Goal: Task Accomplishment & Management: Manage account settings

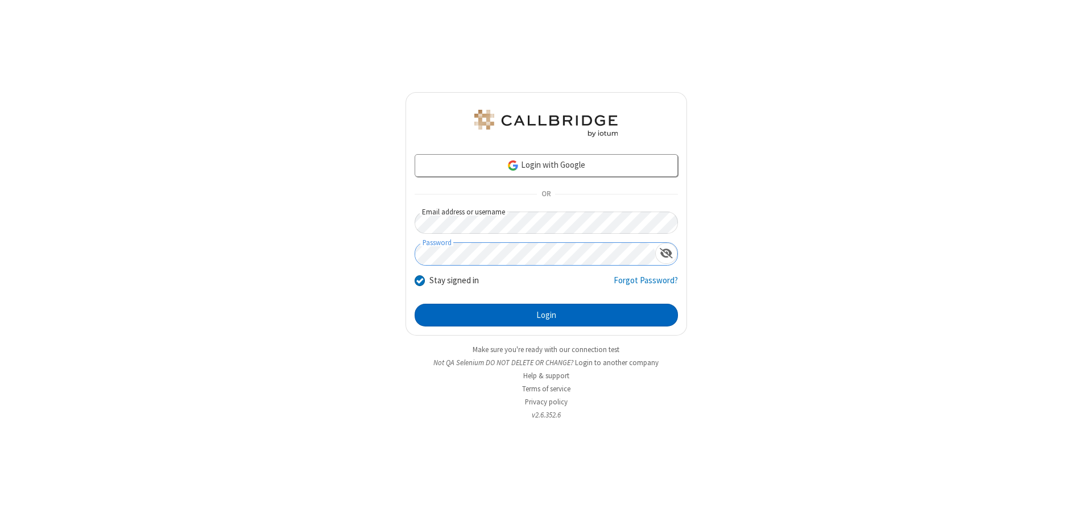
click at [546, 315] on button "Login" at bounding box center [546, 315] width 263 height 23
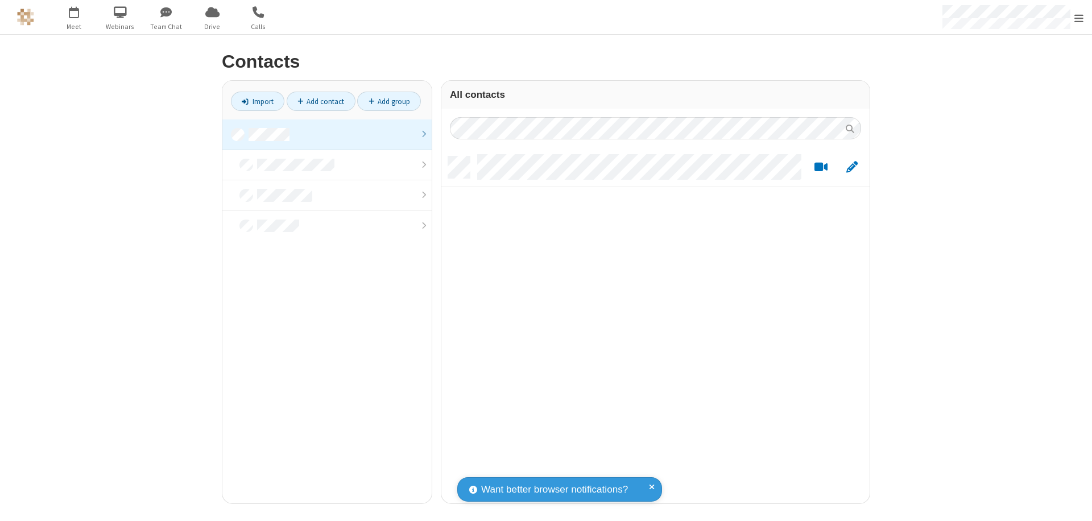
scroll to position [347, 420]
click at [327, 134] on link at bounding box center [326, 134] width 209 height 31
click at [321, 101] on link "Add contact" at bounding box center [321, 101] width 69 height 19
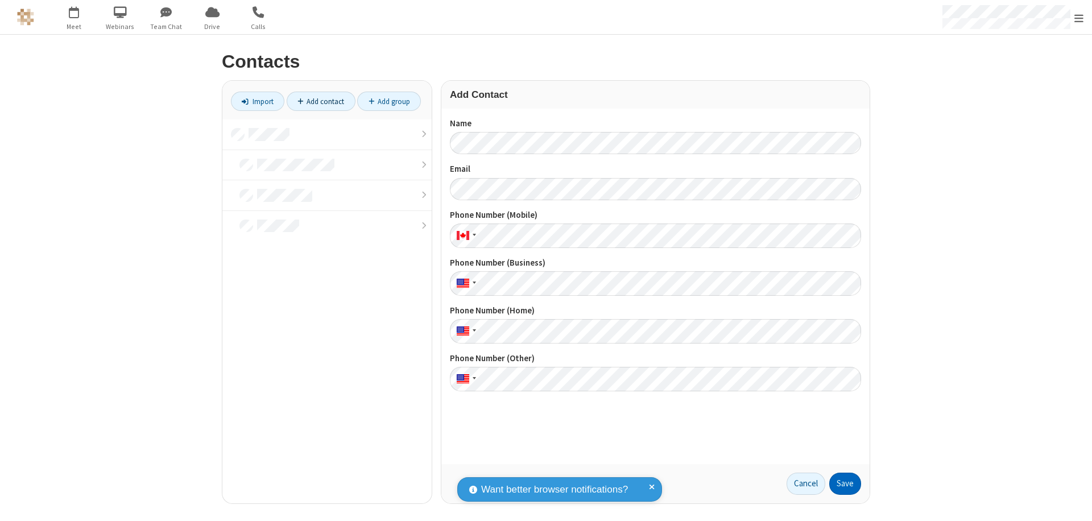
click at [845, 484] on button "Save" at bounding box center [845, 484] width 32 height 23
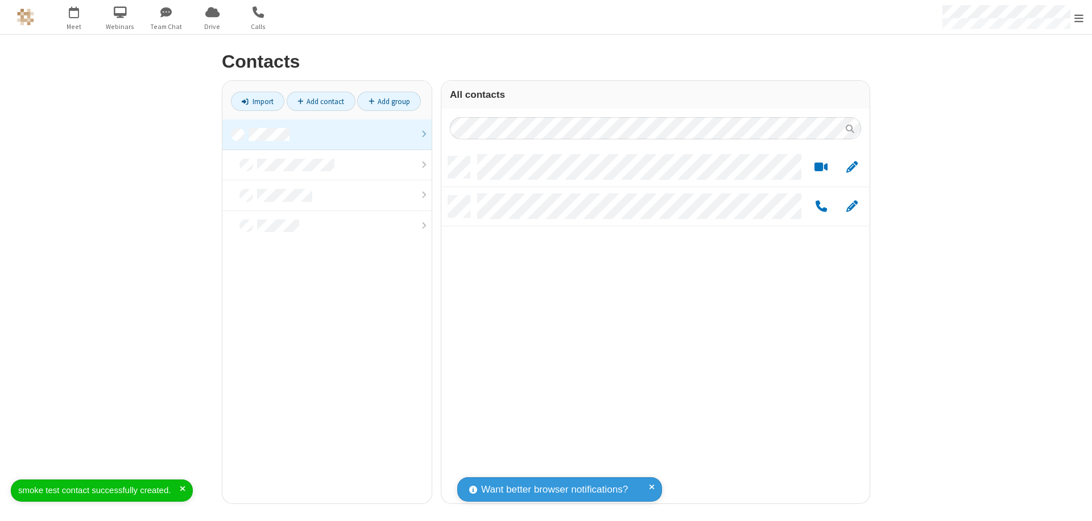
scroll to position [347, 420]
